Goal: Navigation & Orientation: Find specific page/section

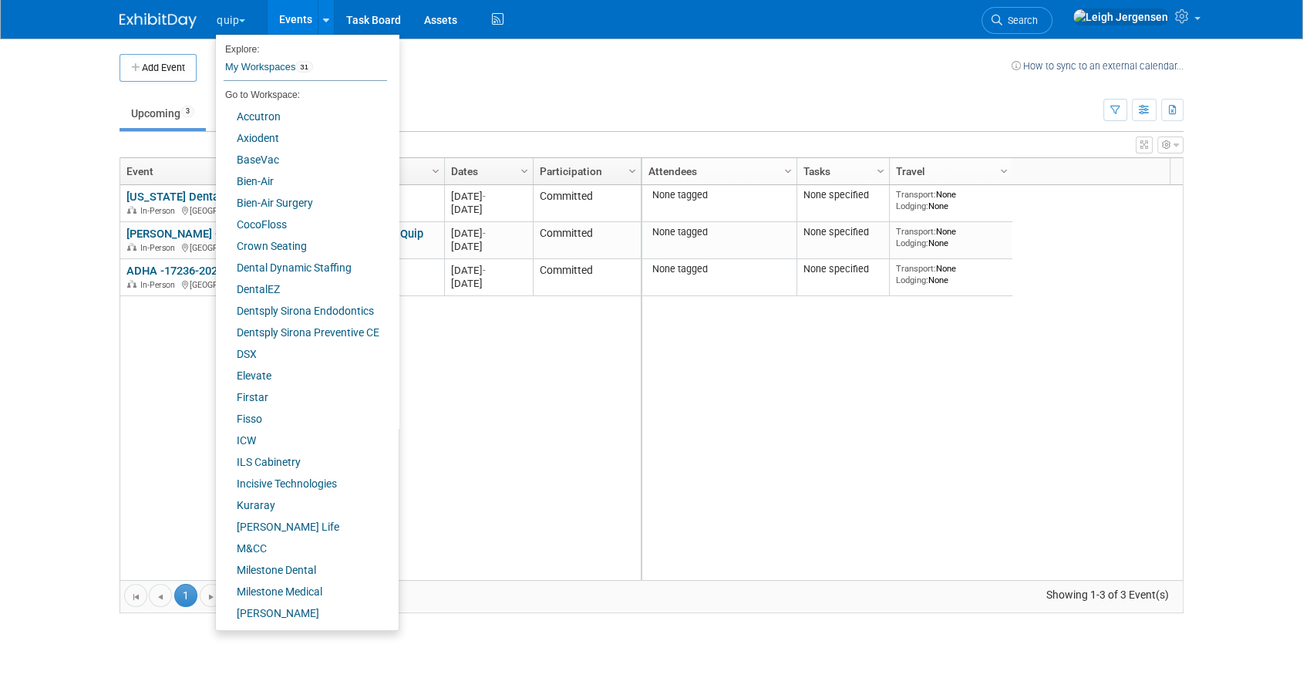
click at [58, 224] on body "quip Explore: My Workspaces 31 Go to Workspace: Accutron Axiodent BaseVac Bien-…" at bounding box center [651, 339] width 1303 height 678
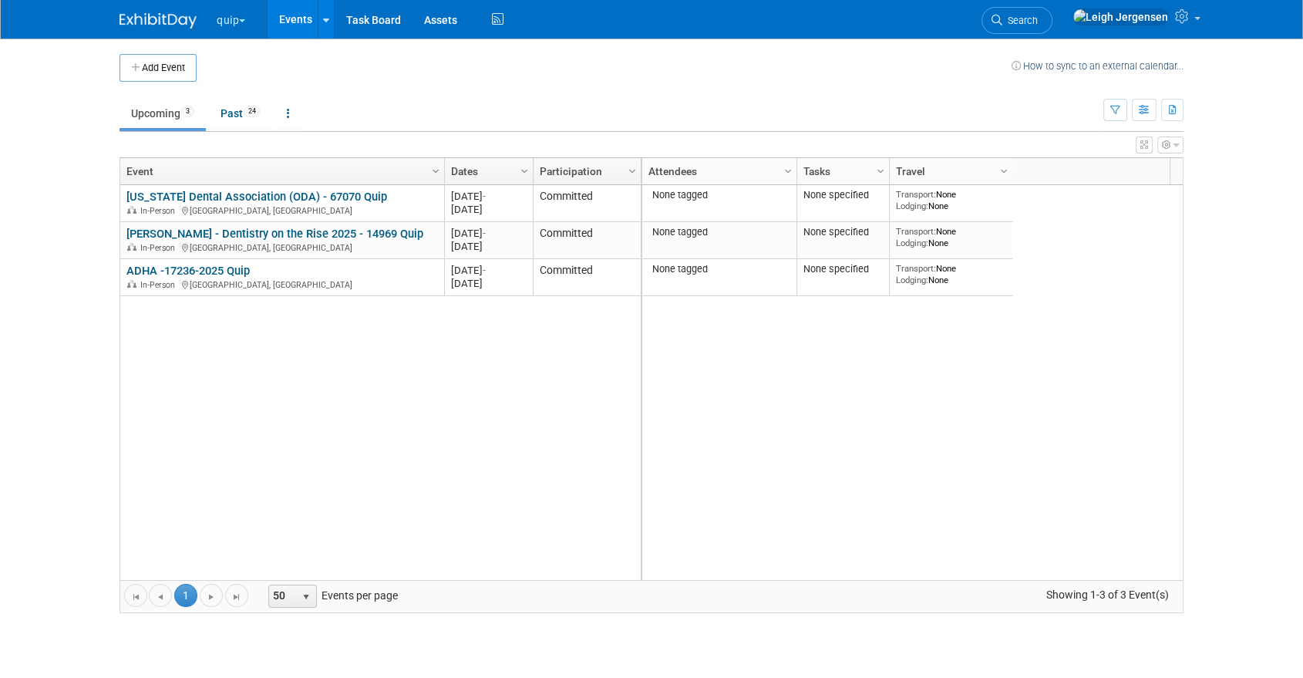
click at [243, 18] on button "quip" at bounding box center [239, 17] width 49 height 34
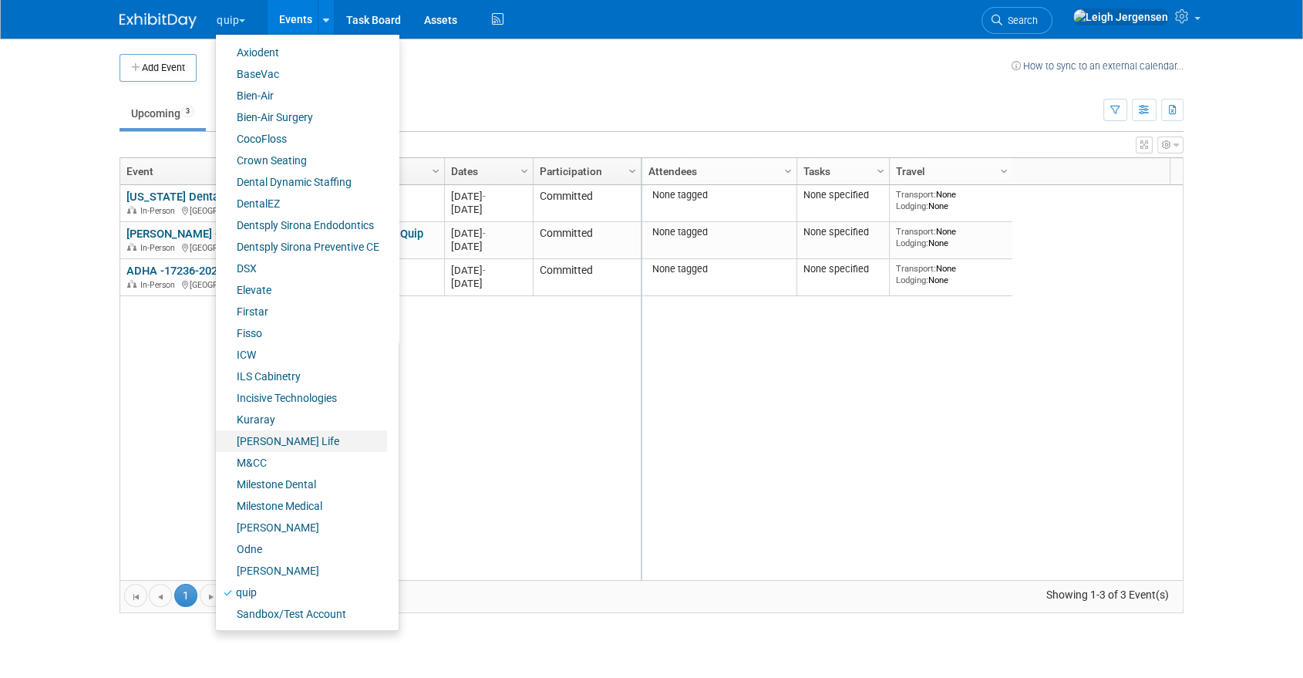
scroll to position [150, 0]
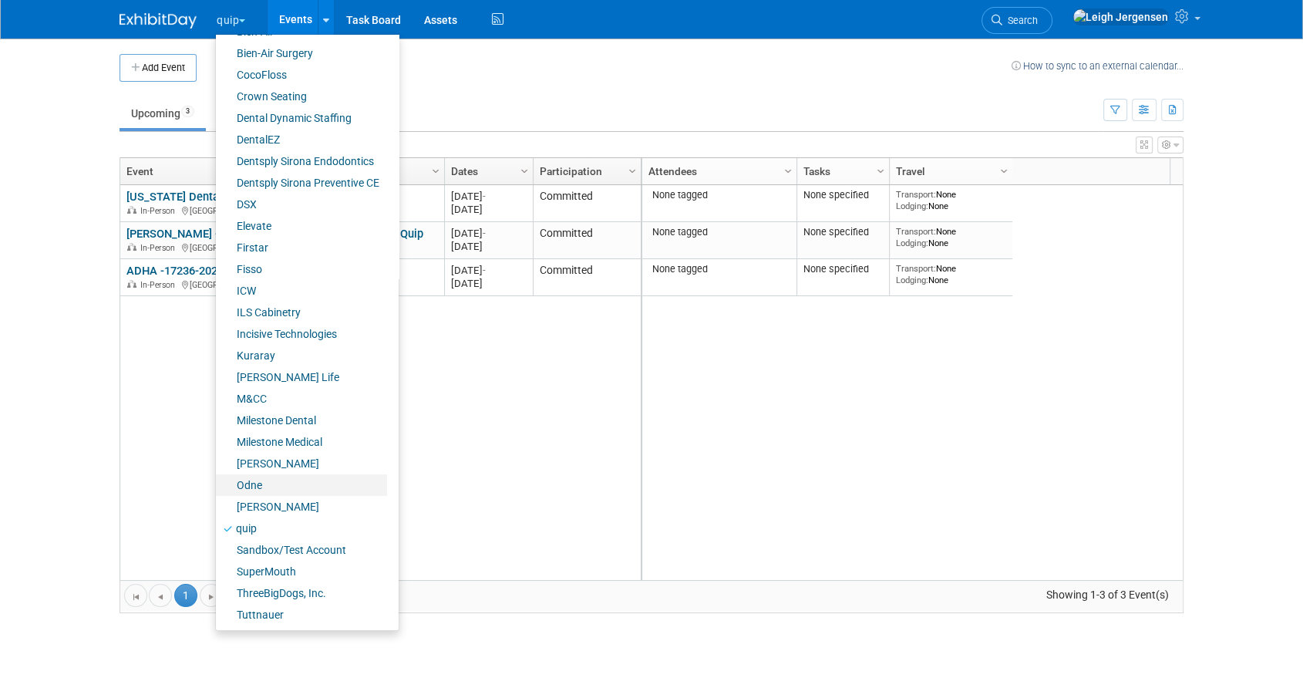
click at [258, 480] on link "Odne" at bounding box center [301, 485] width 171 height 22
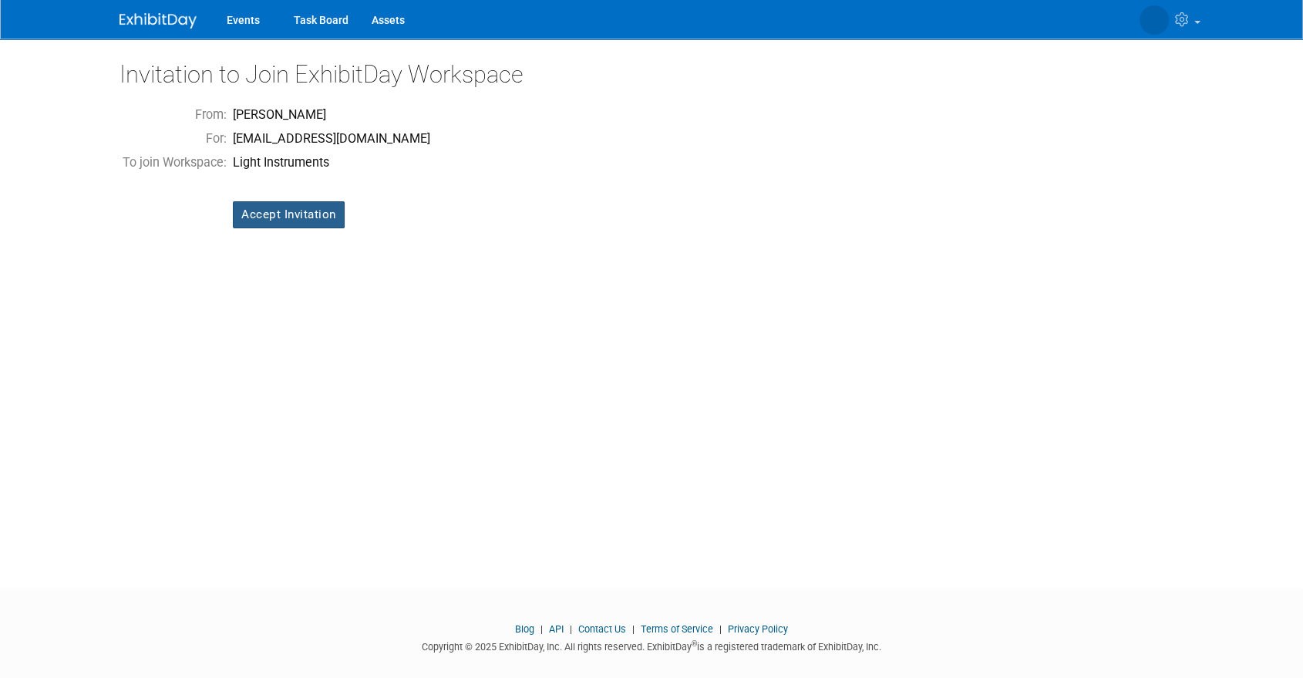
click at [281, 211] on input "Accept Invitation" at bounding box center [289, 214] width 112 height 27
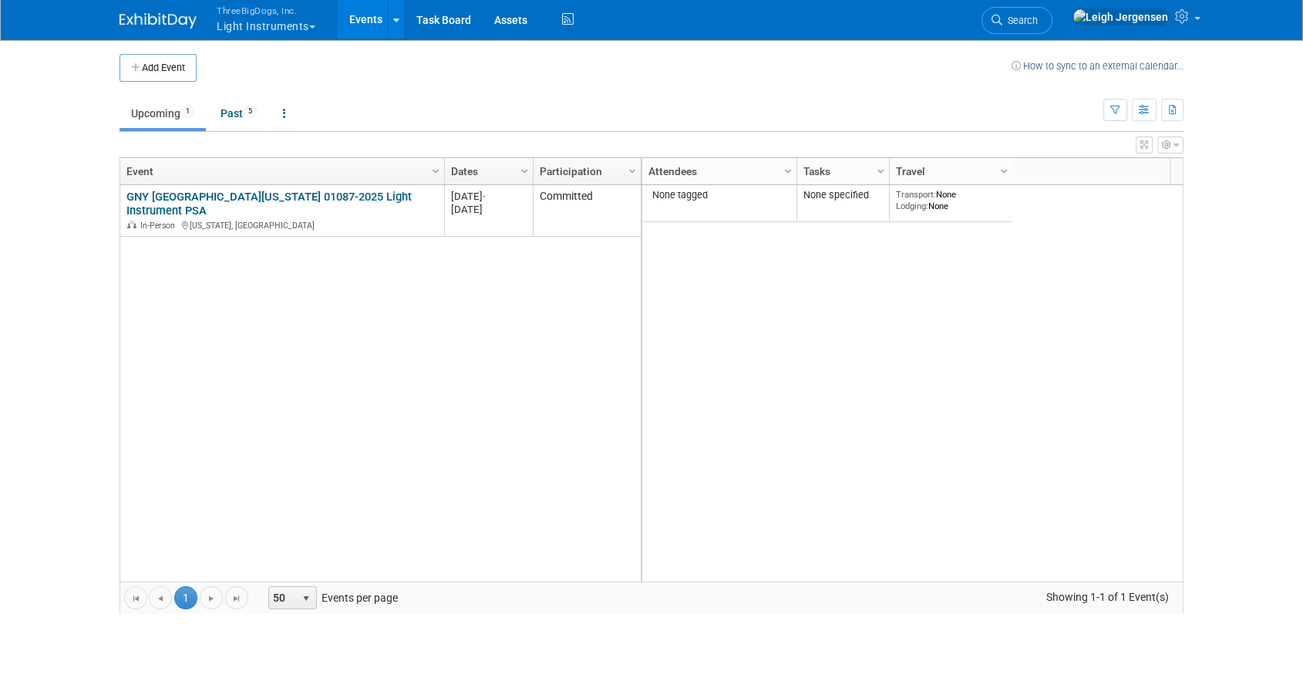
click at [298, 24] on button "ThreeBigDogs, Inc. Light Instruments" at bounding box center [275, 20] width 120 height 40
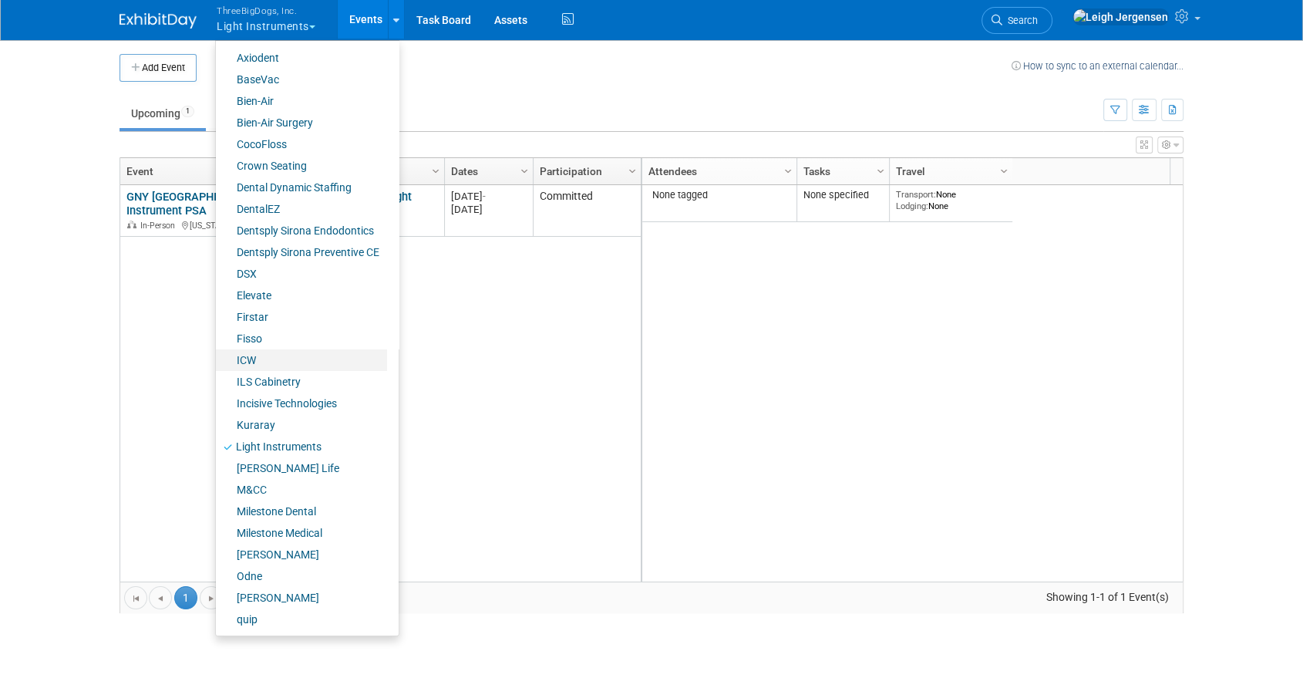
scroll to position [171, 0]
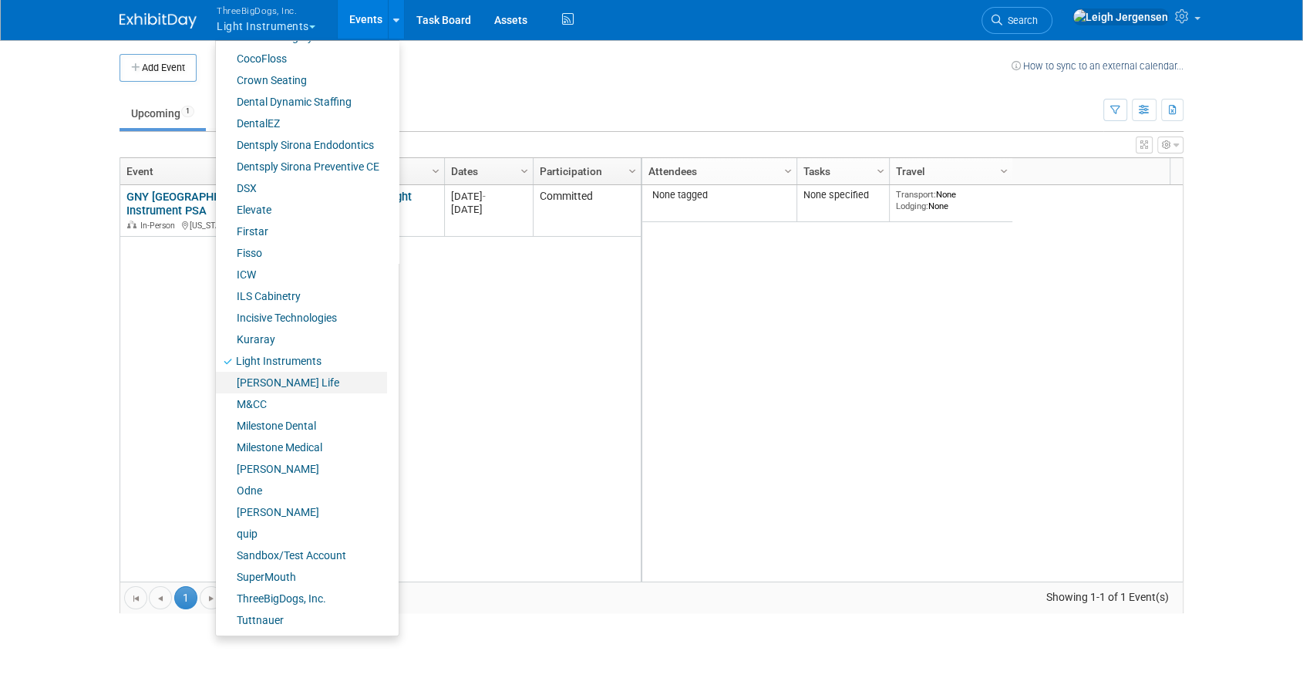
click at [271, 376] on link "[PERSON_NAME] Life" at bounding box center [301, 383] width 171 height 22
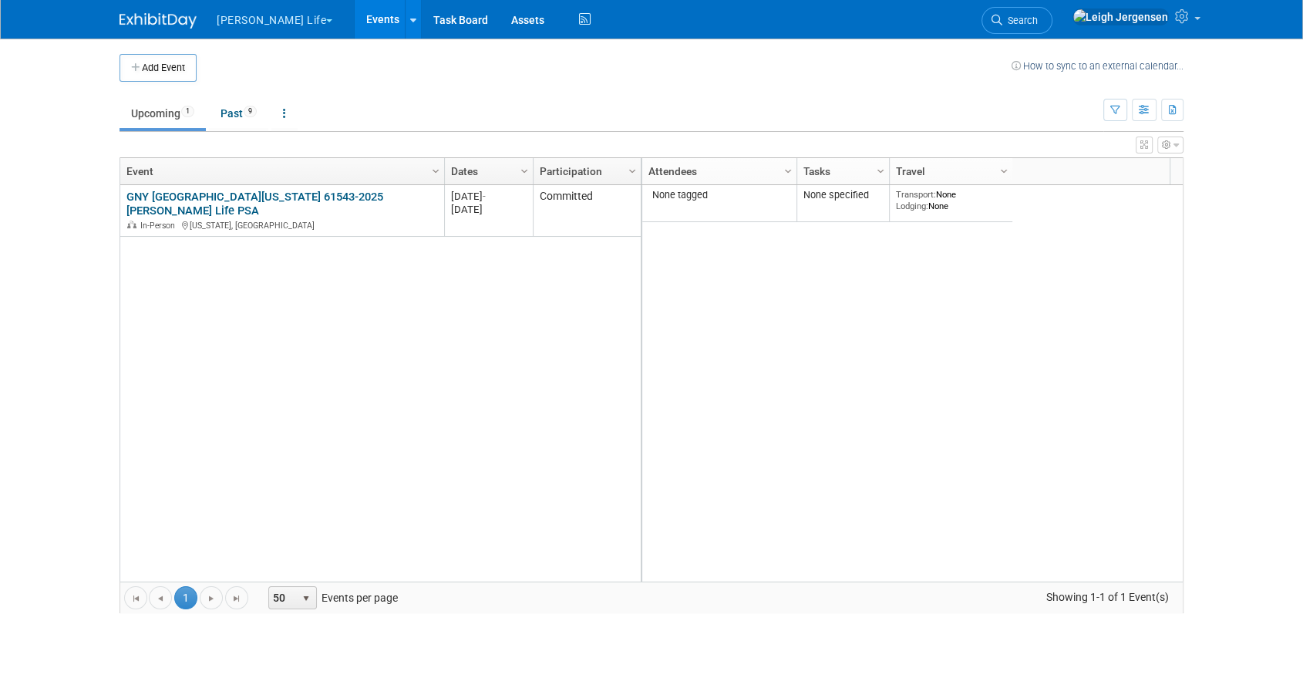
click at [253, 15] on button "[PERSON_NAME] Life" at bounding box center [283, 17] width 136 height 34
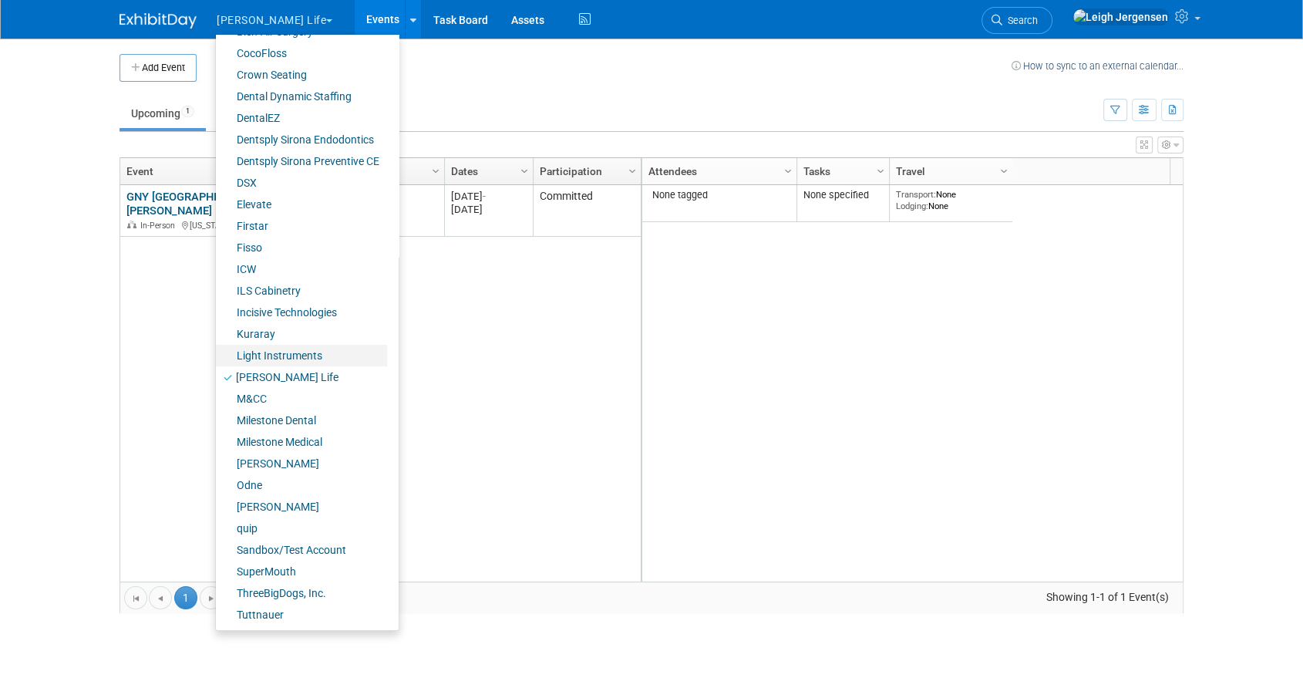
scroll to position [172, 0]
click at [254, 393] on link "M&CC" at bounding box center [301, 398] width 171 height 22
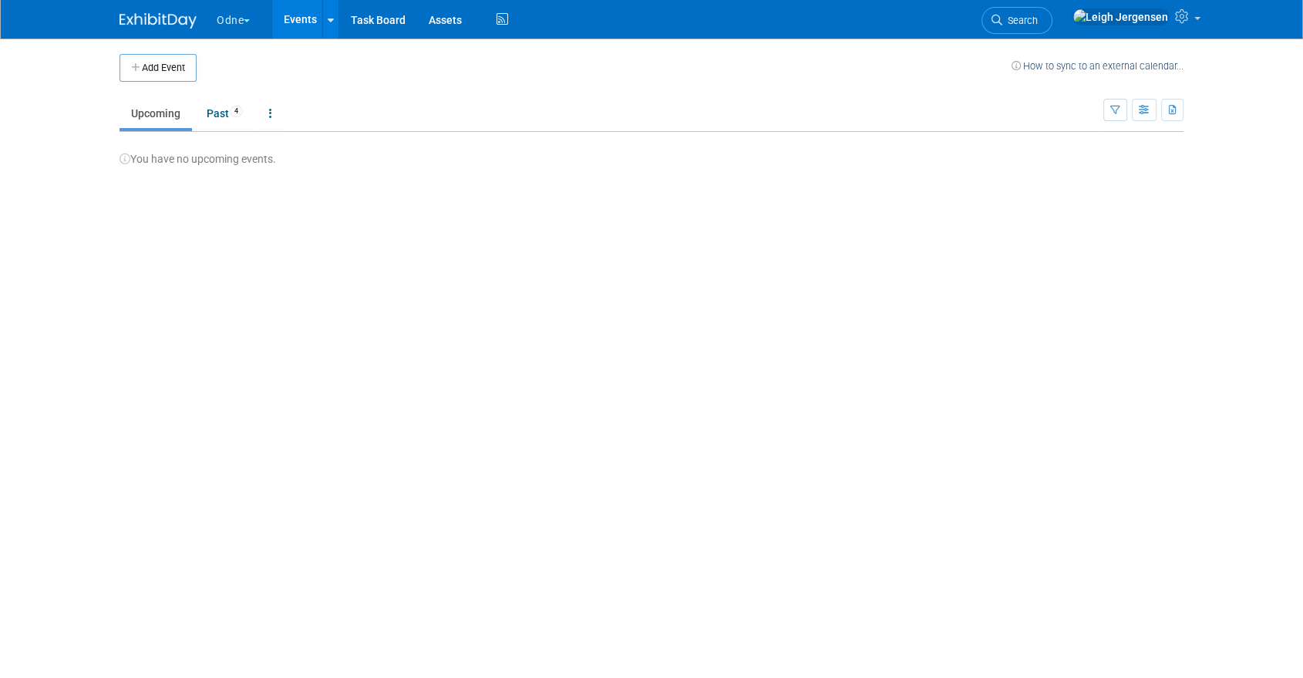
click at [231, 14] on button "Odne" at bounding box center [242, 17] width 54 height 34
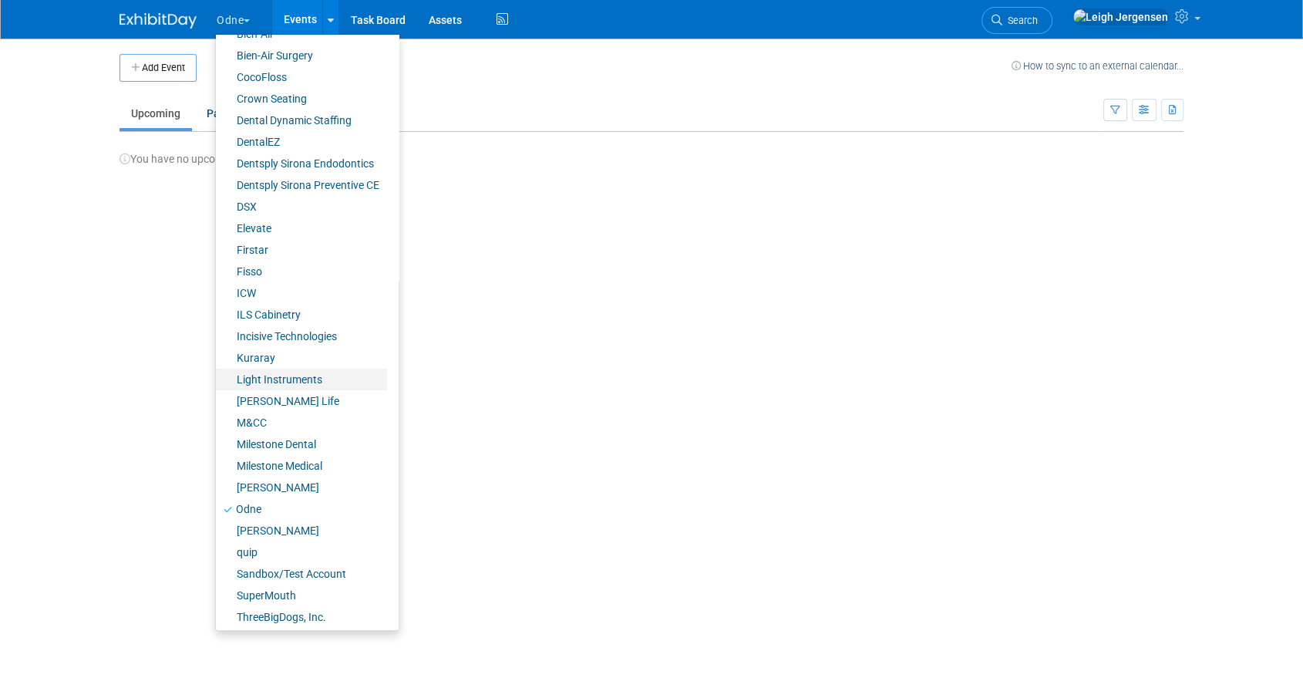
scroll to position [172, 0]
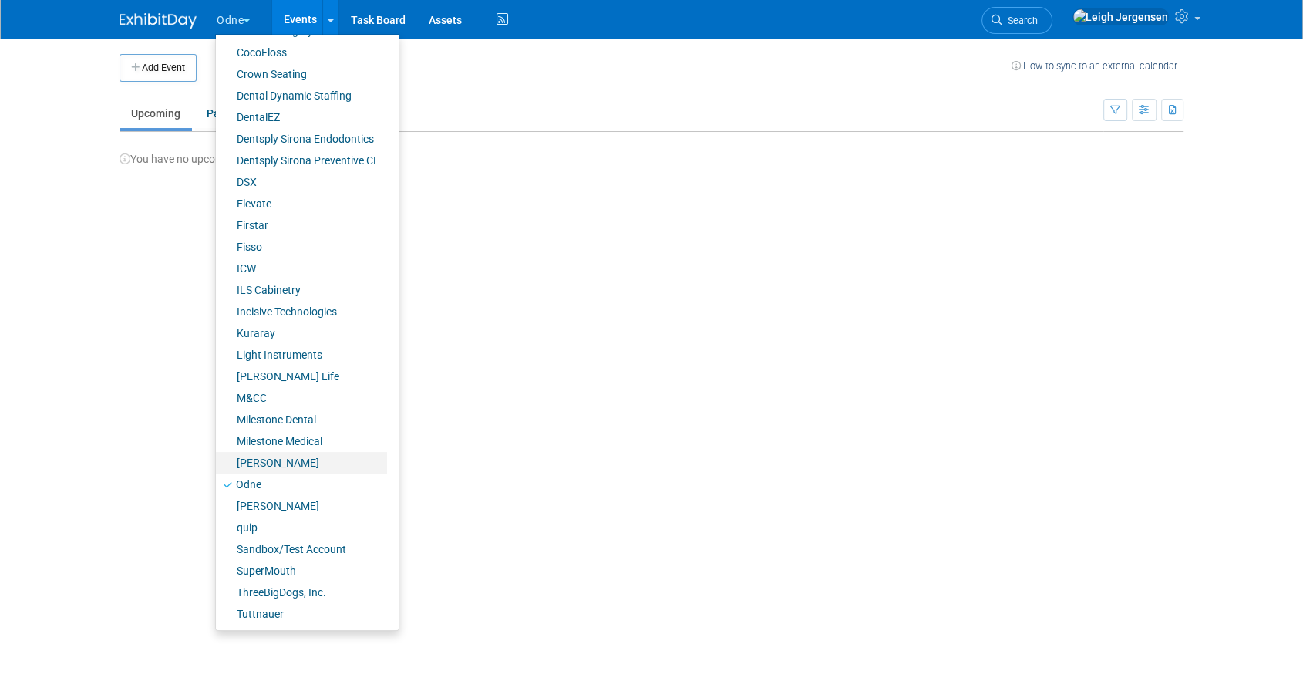
click at [264, 462] on link "[PERSON_NAME]" at bounding box center [301, 463] width 171 height 22
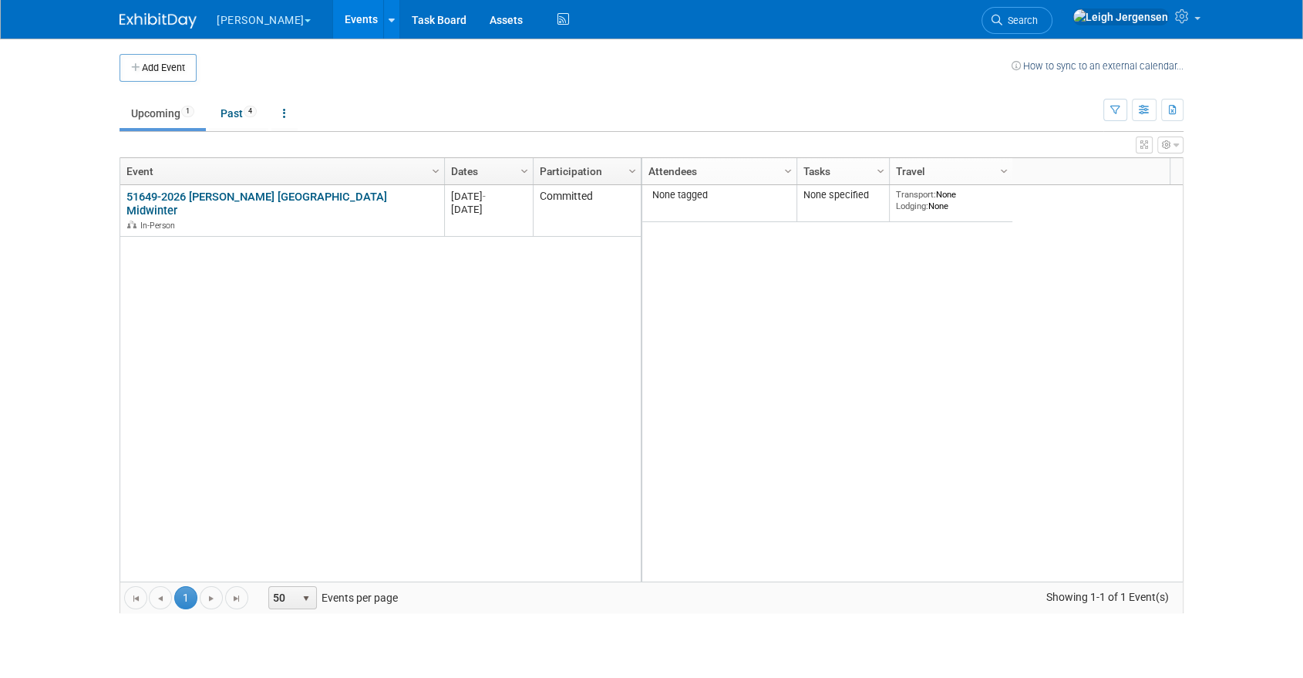
click at [235, 15] on button "[PERSON_NAME]" at bounding box center [272, 17] width 115 height 34
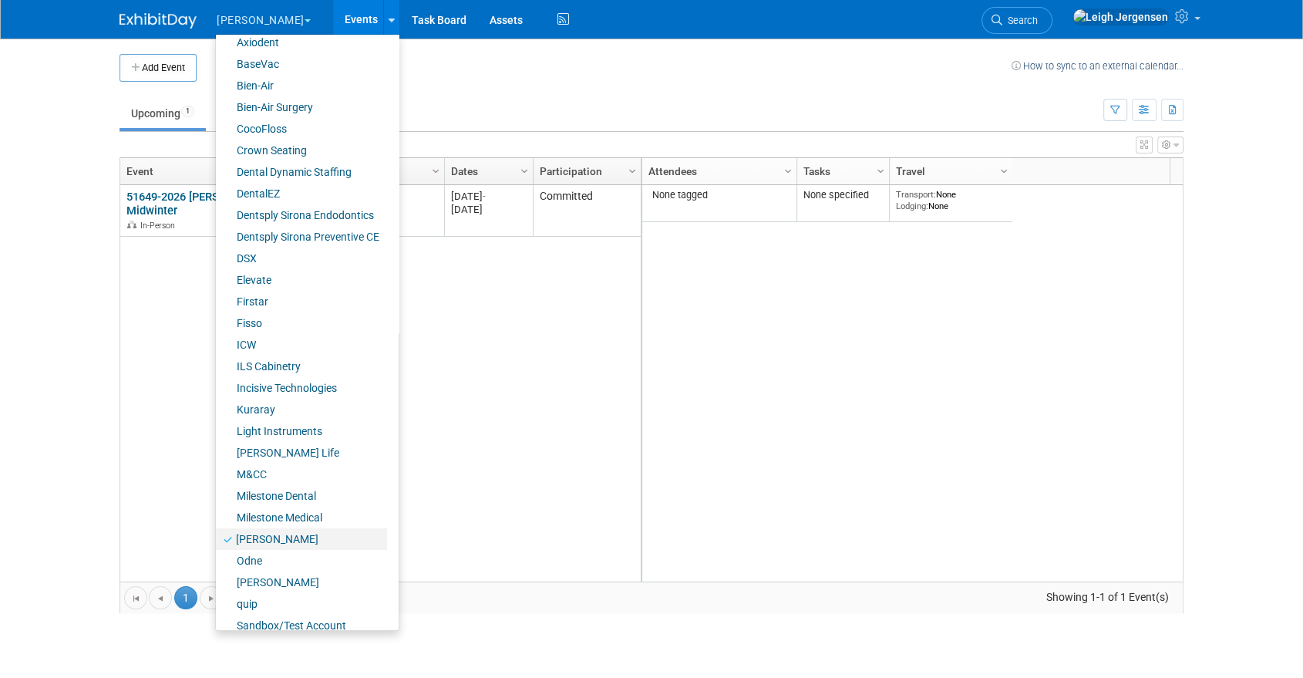
scroll to position [172, 0]
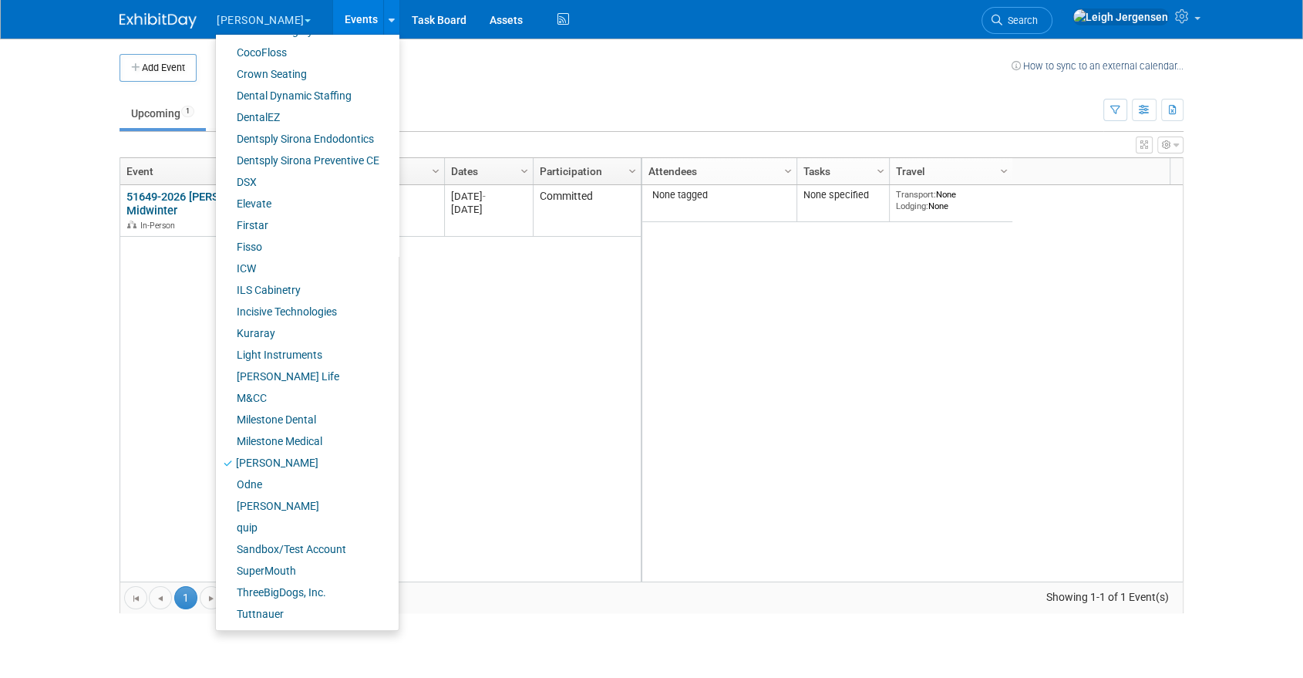
click at [110, 372] on div "Add Event How to sync to an external calendar... New Event Duplicate Event Warn…" at bounding box center [651, 341] width 1087 height 605
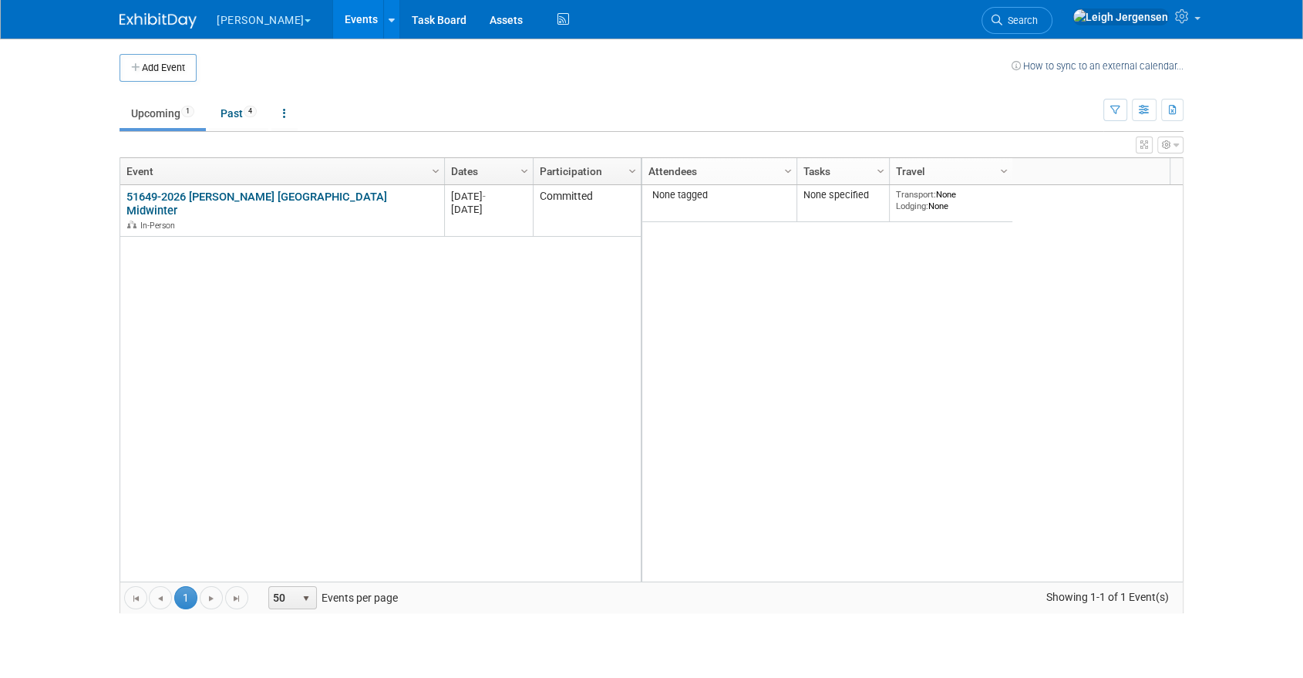
click at [231, 22] on button "[PERSON_NAME]" at bounding box center [272, 17] width 115 height 34
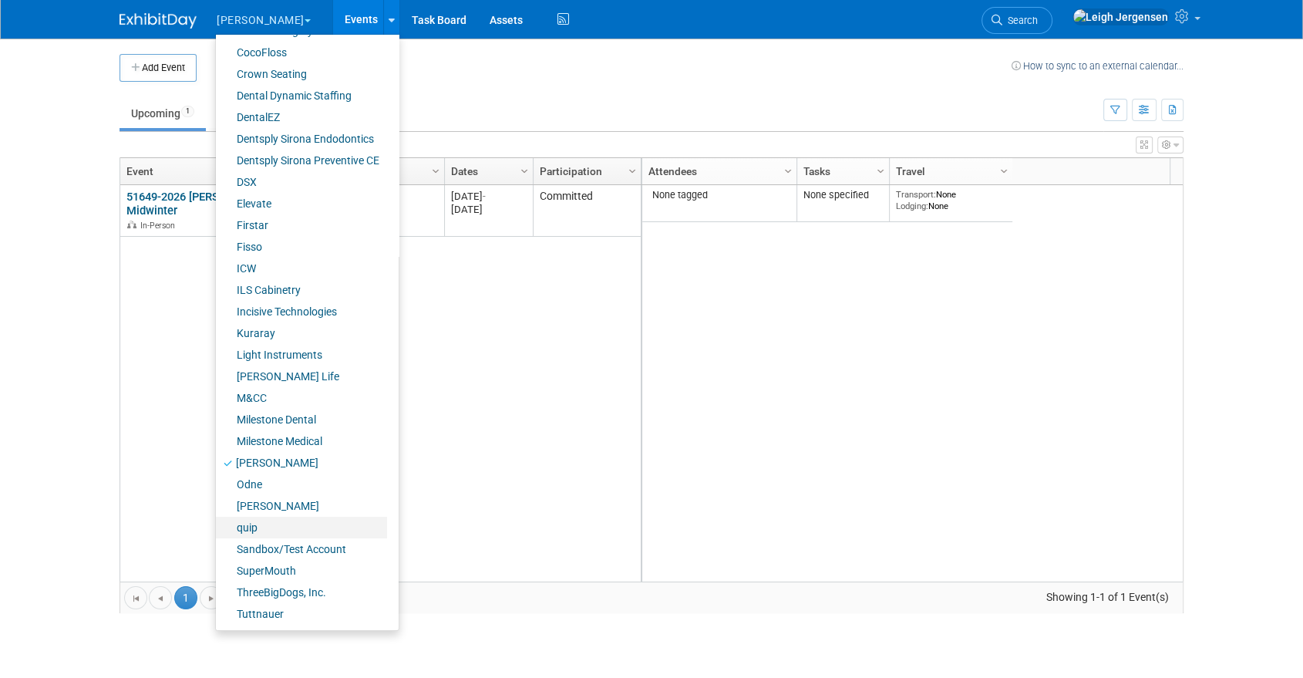
click at [259, 527] on link "quip" at bounding box center [301, 528] width 171 height 22
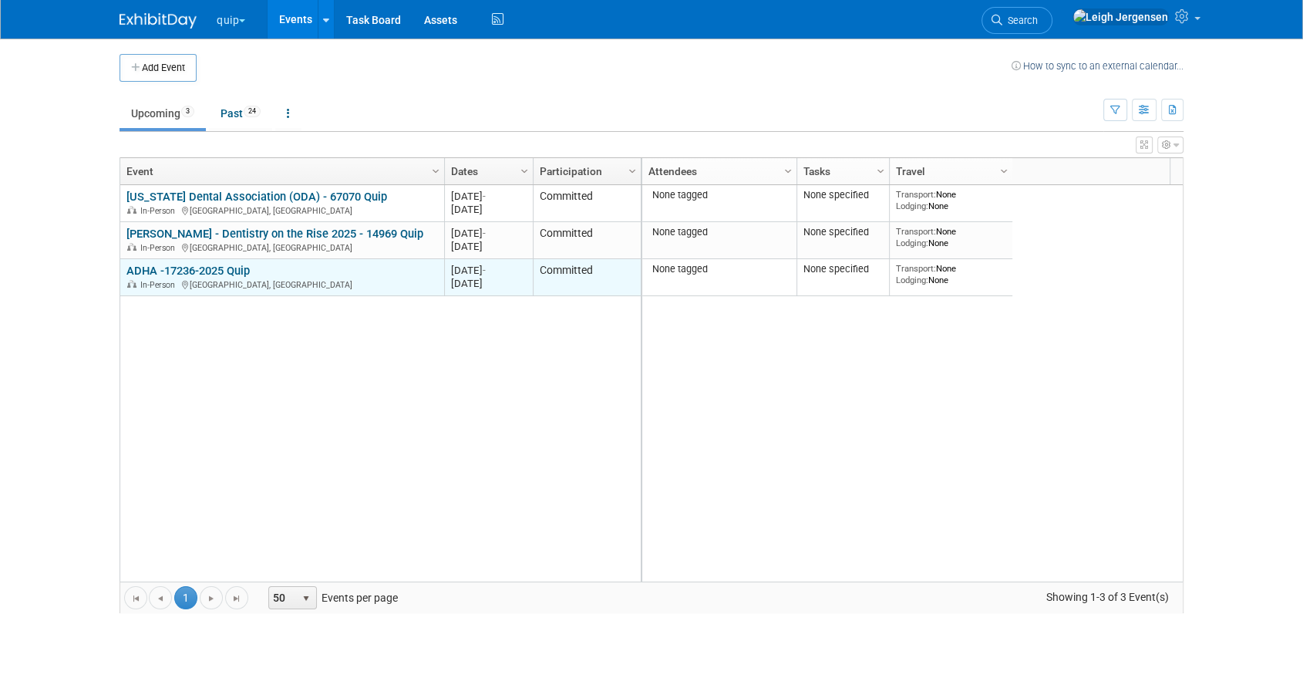
click at [183, 270] on link "ADHA -17236-2025 Quip" at bounding box center [187, 271] width 123 height 14
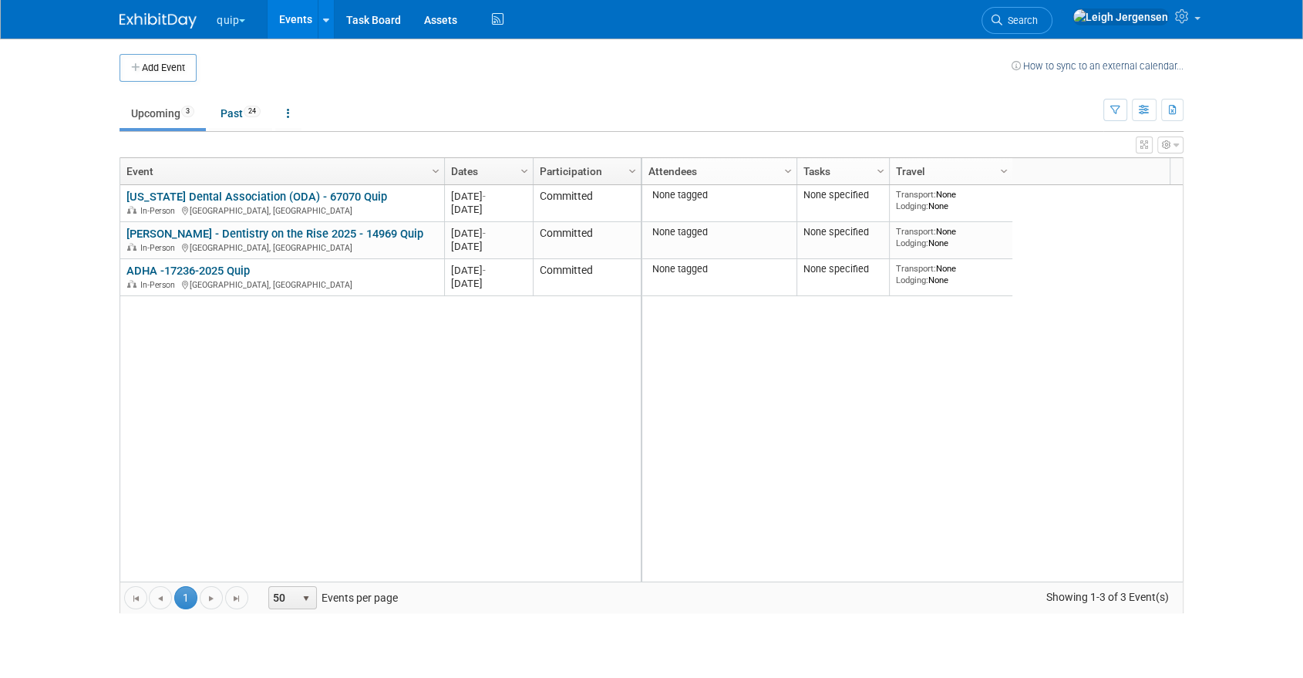
click at [238, 17] on button "quip" at bounding box center [239, 17] width 49 height 34
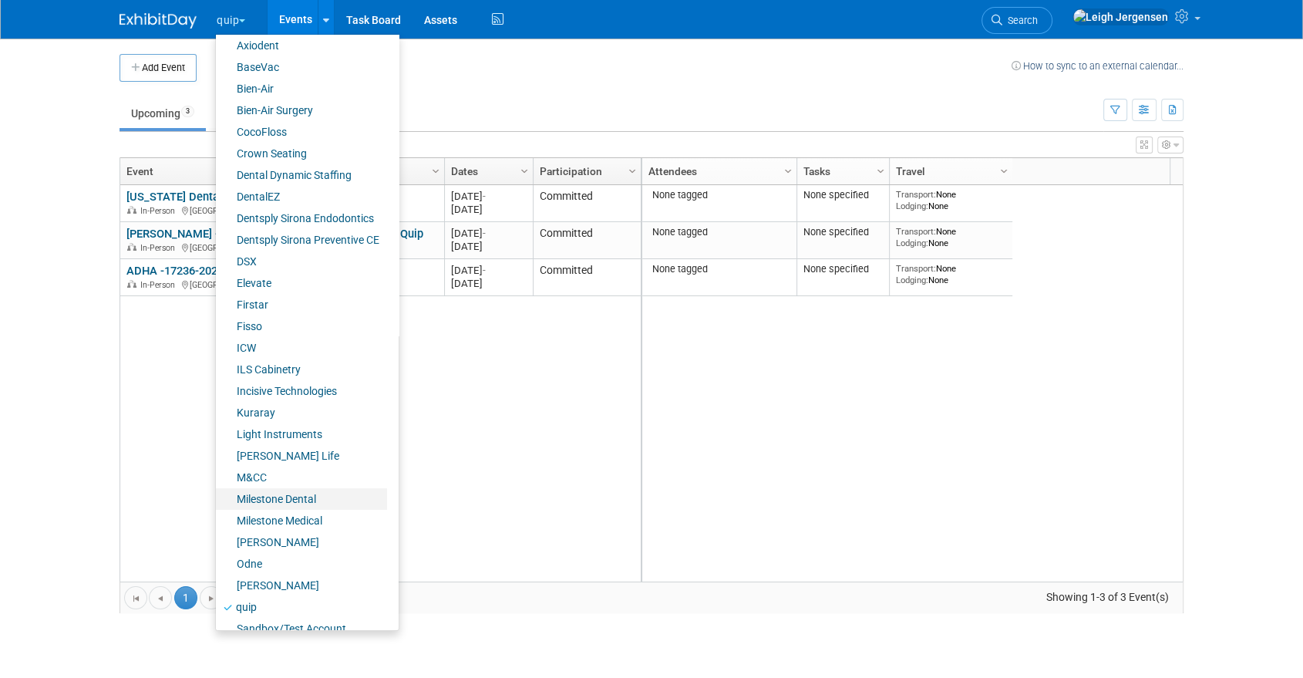
scroll to position [172, 0]
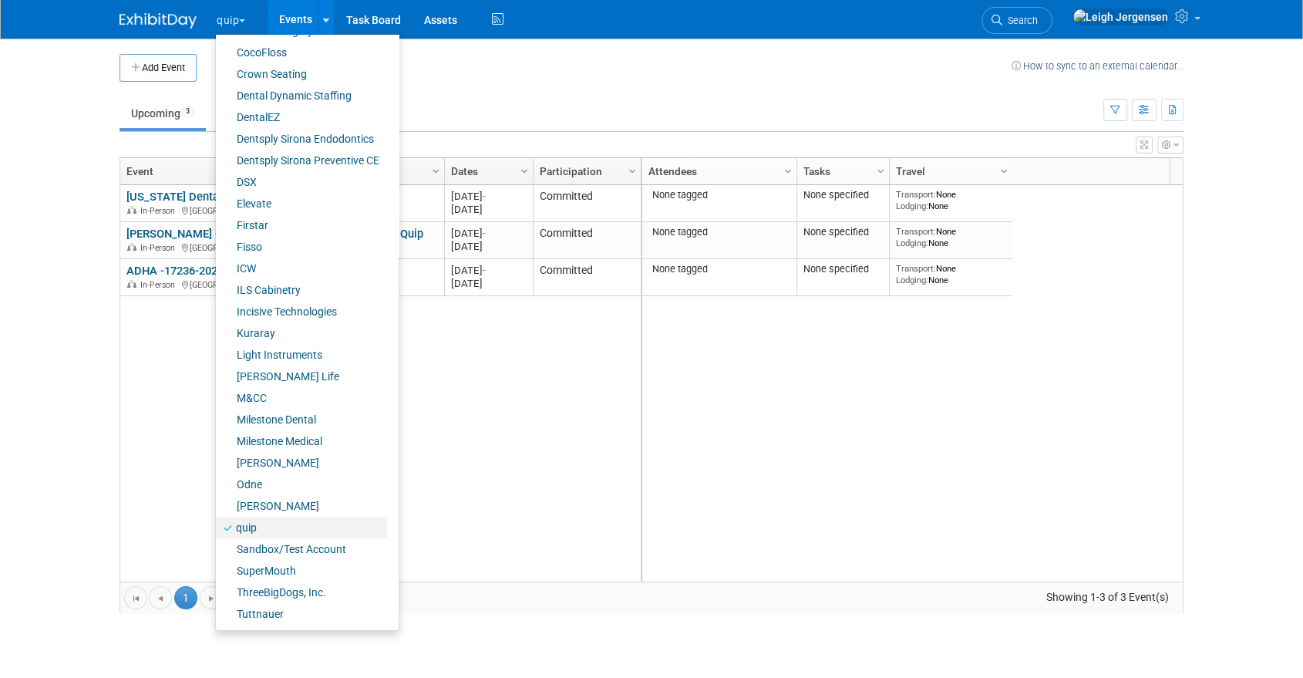
click at [253, 525] on link "quip" at bounding box center [301, 528] width 171 height 22
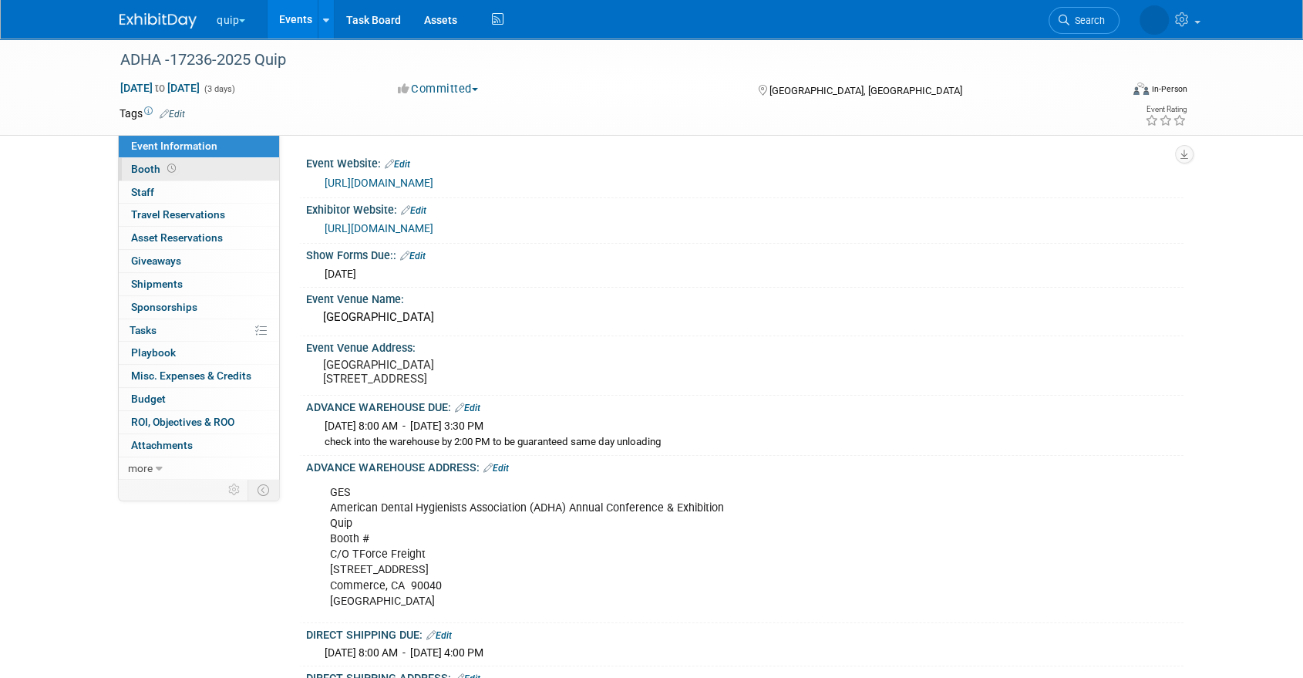
click at [146, 165] on span "Booth" at bounding box center [155, 169] width 48 height 12
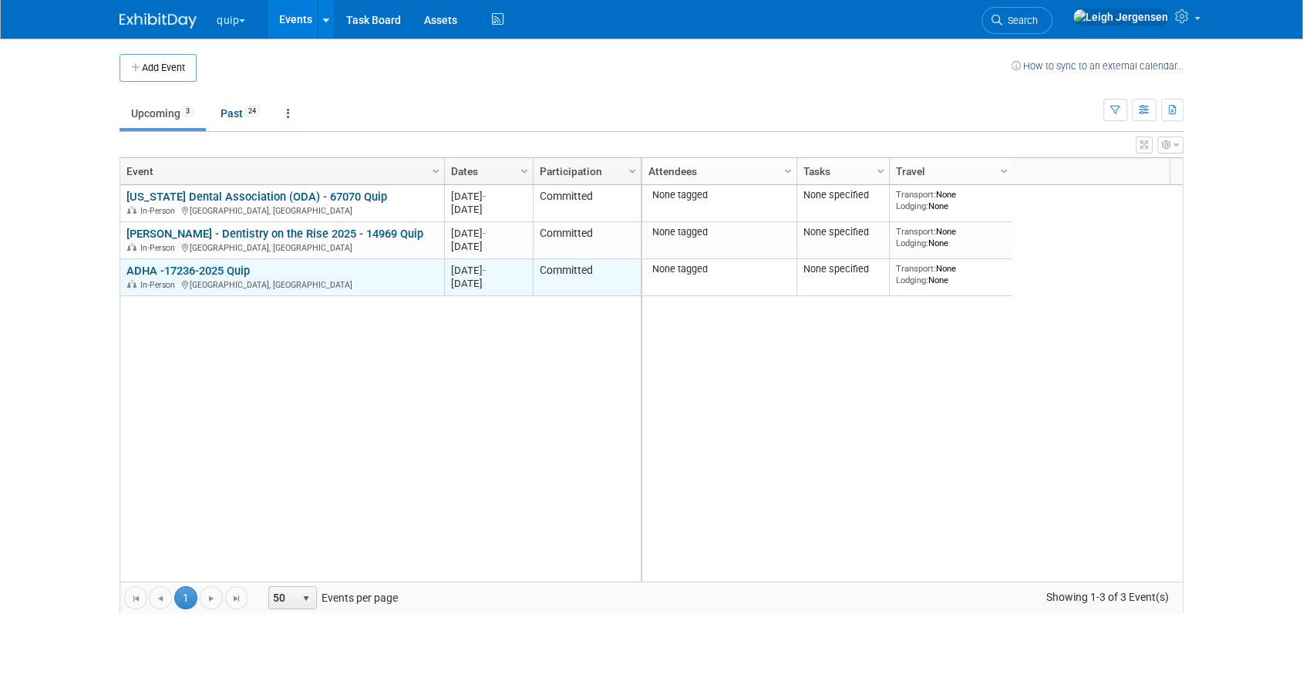
click at [205, 266] on link "ADHA -17236-2025 Quip" at bounding box center [187, 271] width 123 height 14
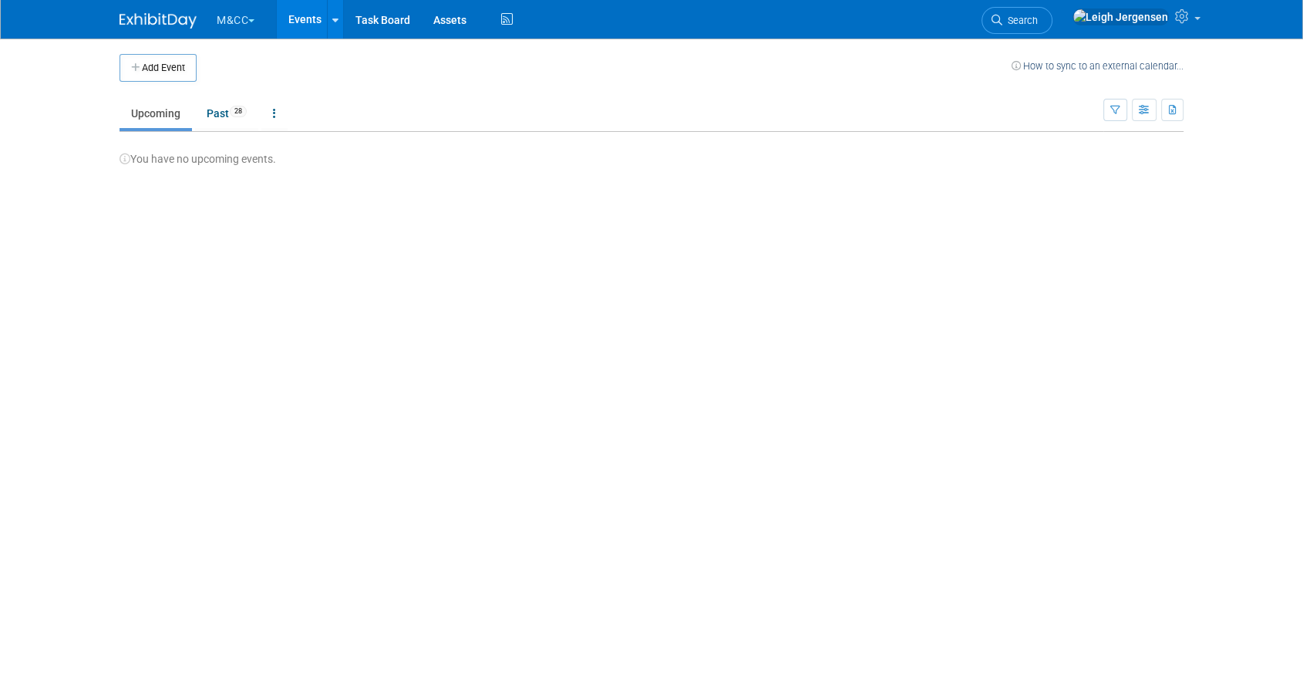
drag, startPoint x: 0, startPoint y: 0, endPoint x: 232, endPoint y: 18, distance: 232.8
click at [232, 18] on button "M&CC" at bounding box center [244, 17] width 59 height 34
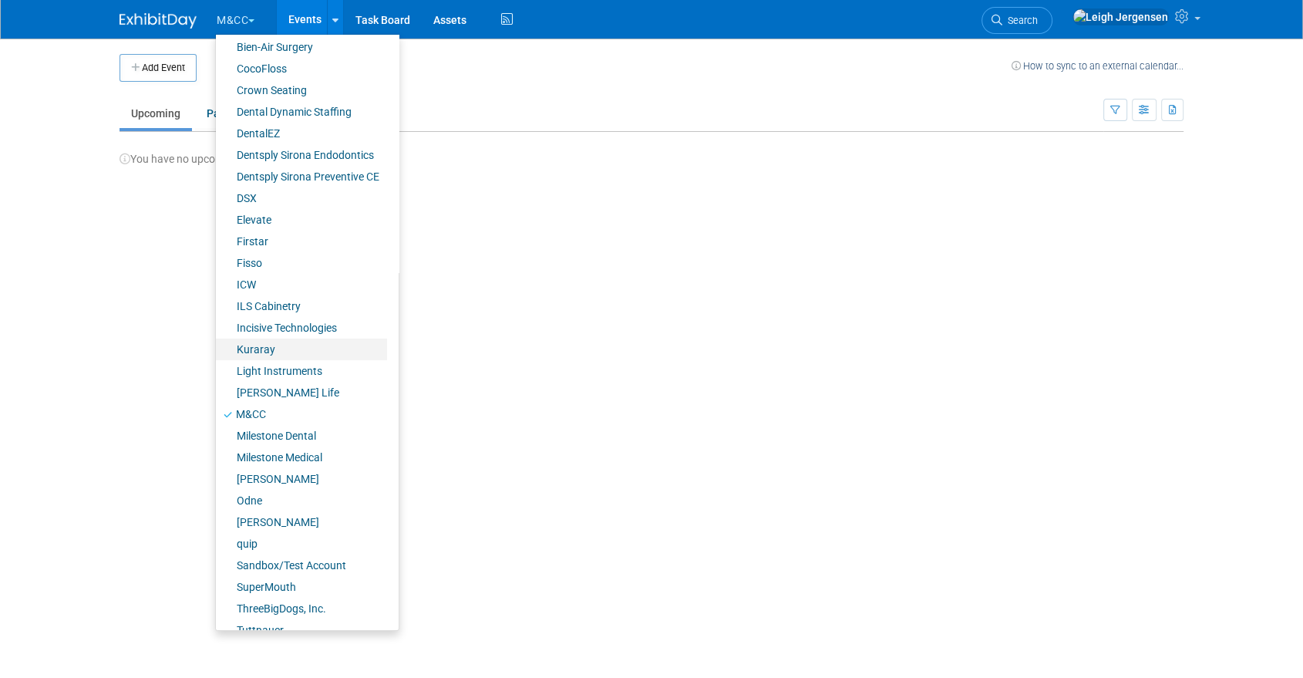
scroll to position [172, 0]
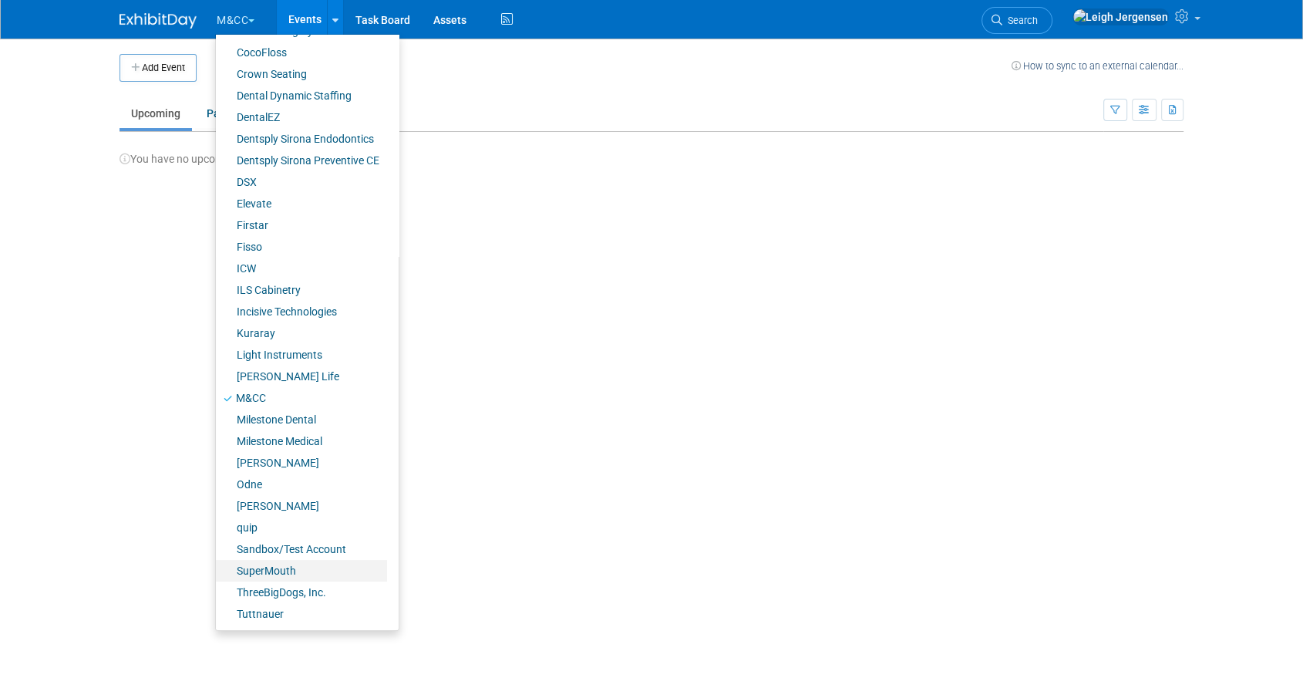
click at [259, 571] on link "SuperMouth" at bounding box center [301, 571] width 171 height 22
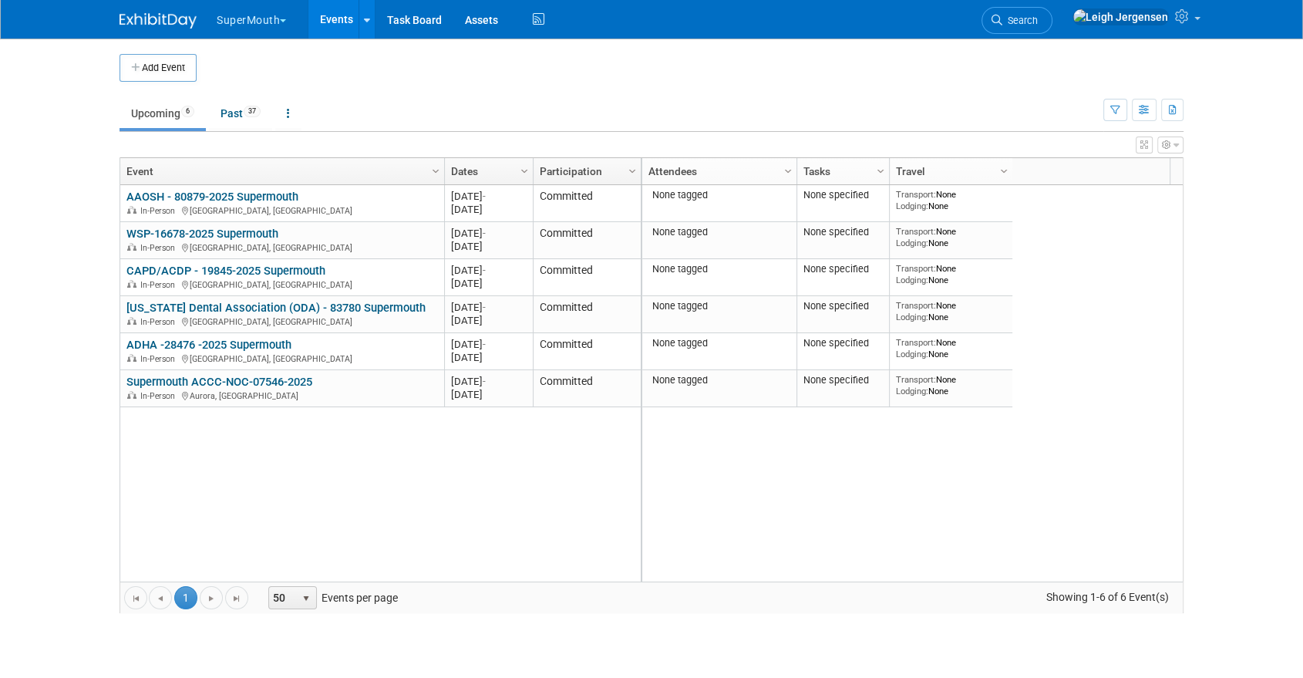
click at [242, 17] on button "SuperMouth" at bounding box center [260, 17] width 90 height 34
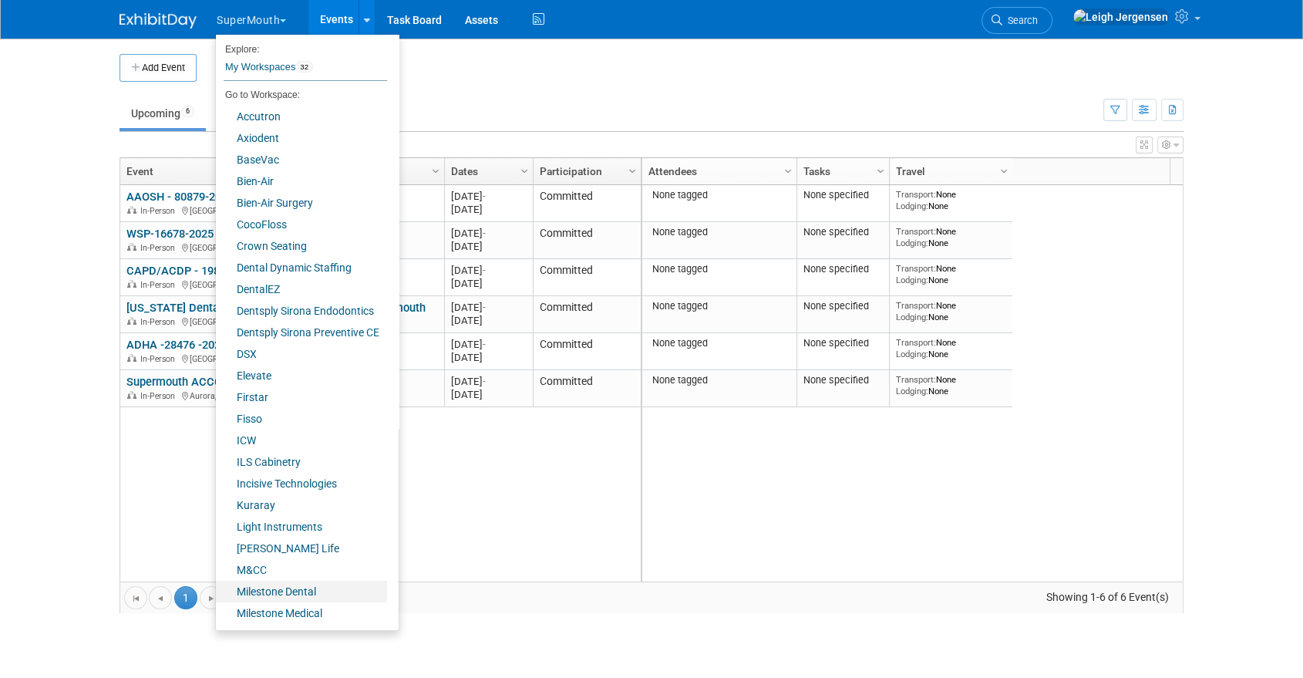
scroll to position [172, 0]
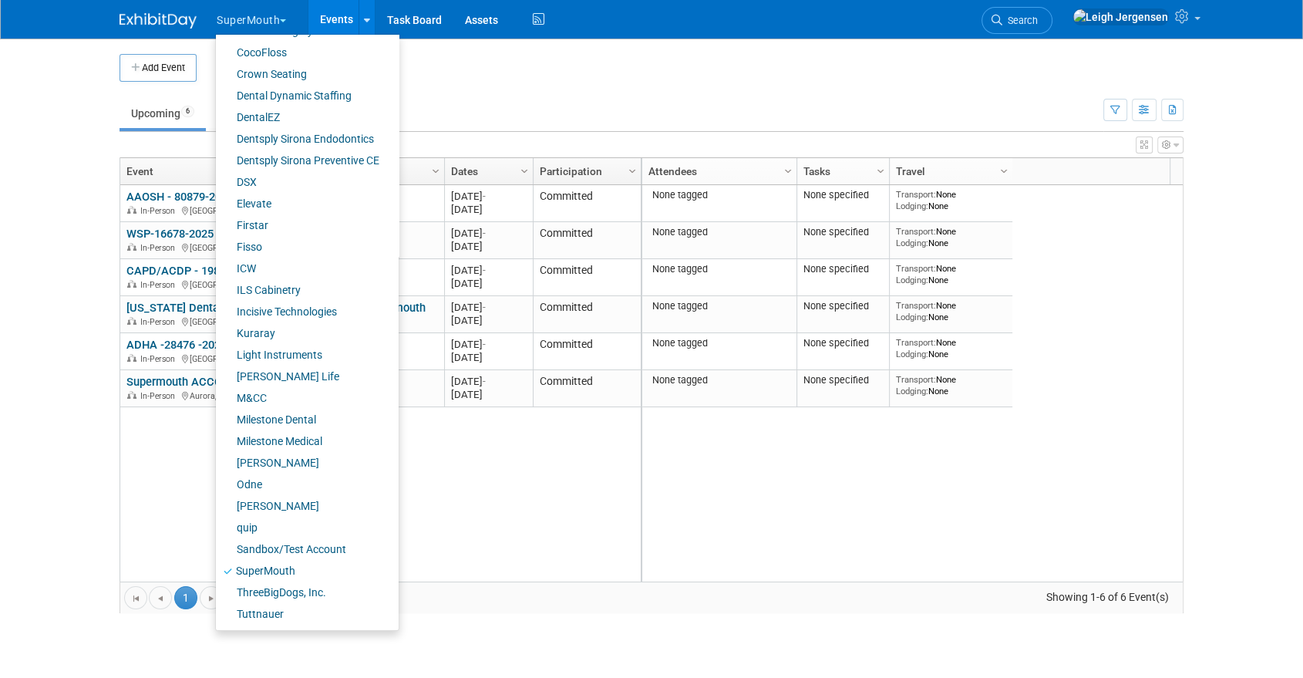
click at [45, 90] on body "SuperMouth Explore: My Workspaces 32 Go to Workspace: Accutron Axiodent BaseVac…" at bounding box center [651, 339] width 1303 height 678
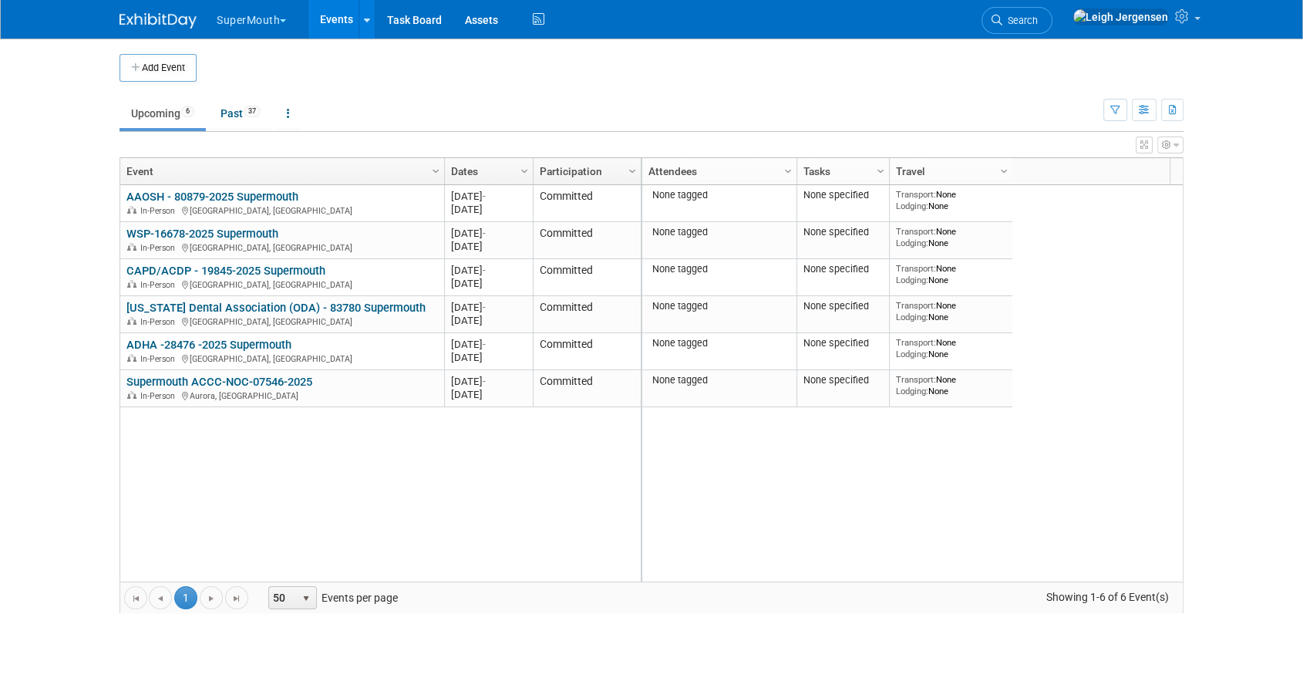
click at [1236, 500] on body "SuperMouth Explore: My Workspaces 32 Go to Workspace: Accutron Axiodent BaseVac…" at bounding box center [651, 339] width 1303 height 678
click at [243, 23] on button "SuperMouth" at bounding box center [260, 17] width 90 height 34
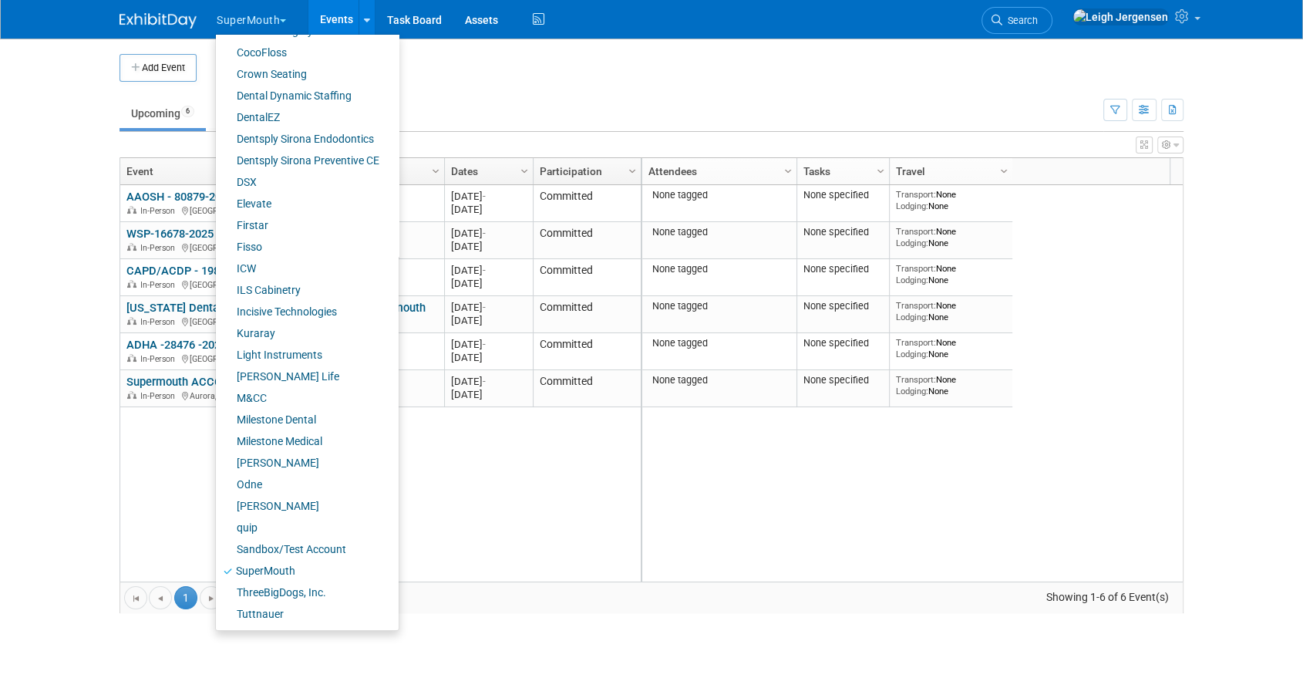
click at [753, 87] on td "Upcoming 6 Past 37 All Events 43 Past and Upcoming Grouped Annually Events grou…" at bounding box center [612, 107] width 984 height 50
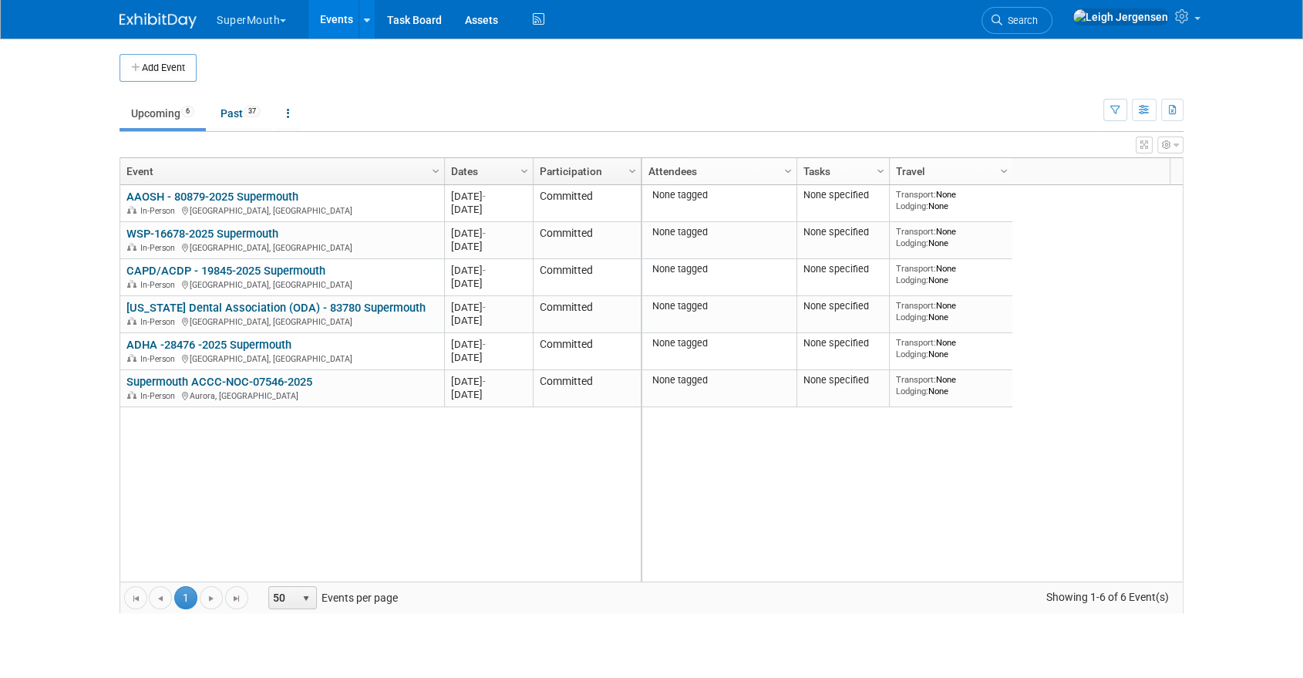
click at [254, 19] on button "SuperMouth" at bounding box center [260, 17] width 90 height 34
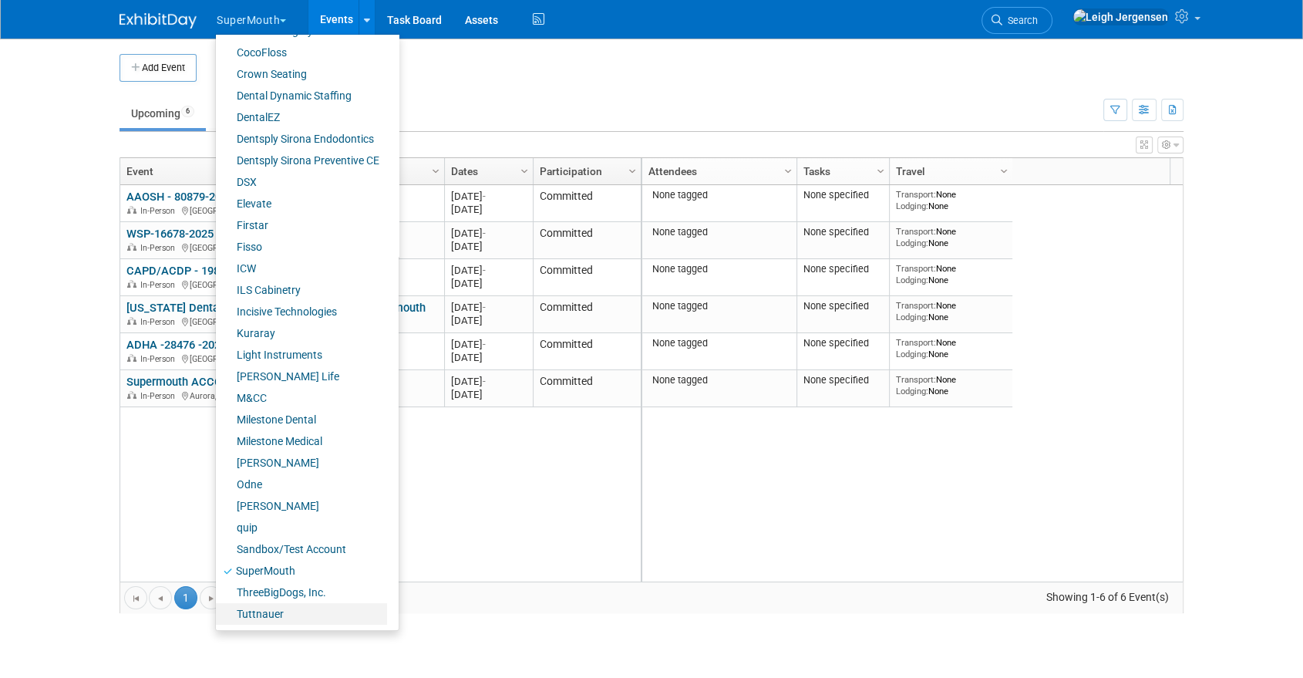
click at [275, 612] on link "Tuttnauer" at bounding box center [301, 614] width 171 height 22
